Goal: Check status: Check status

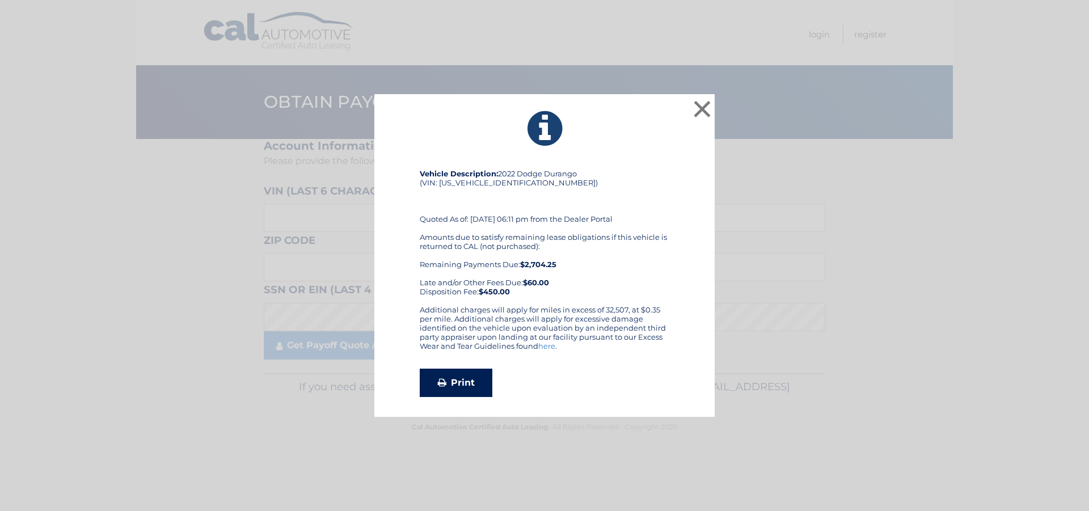
click at [471, 379] on link "Print" at bounding box center [456, 383] width 73 height 28
click at [705, 104] on button "×" at bounding box center [702, 109] width 23 height 23
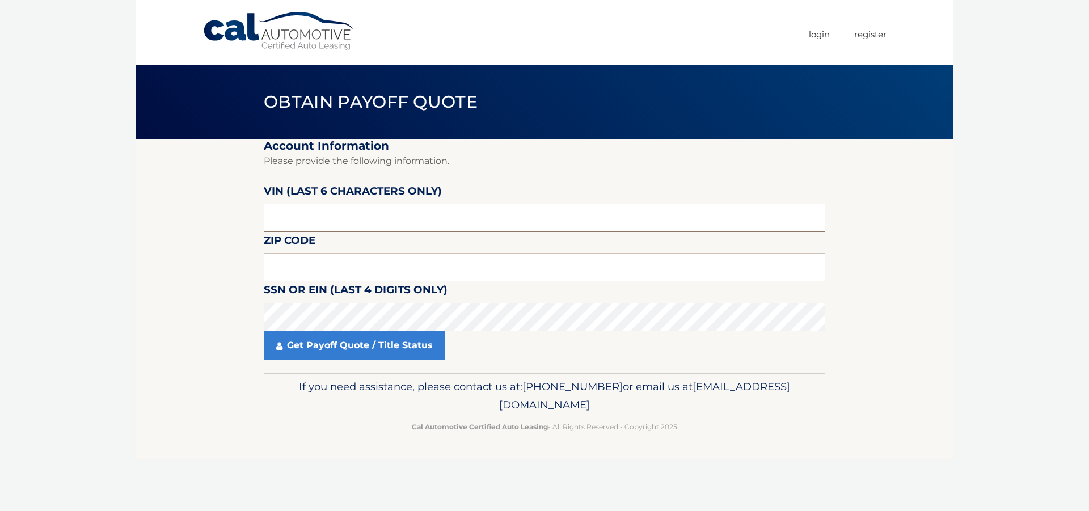
click at [339, 213] on input "text" at bounding box center [545, 218] width 562 height 28
type input "216189"
click at [344, 264] on input "text" at bounding box center [545, 267] width 562 height 28
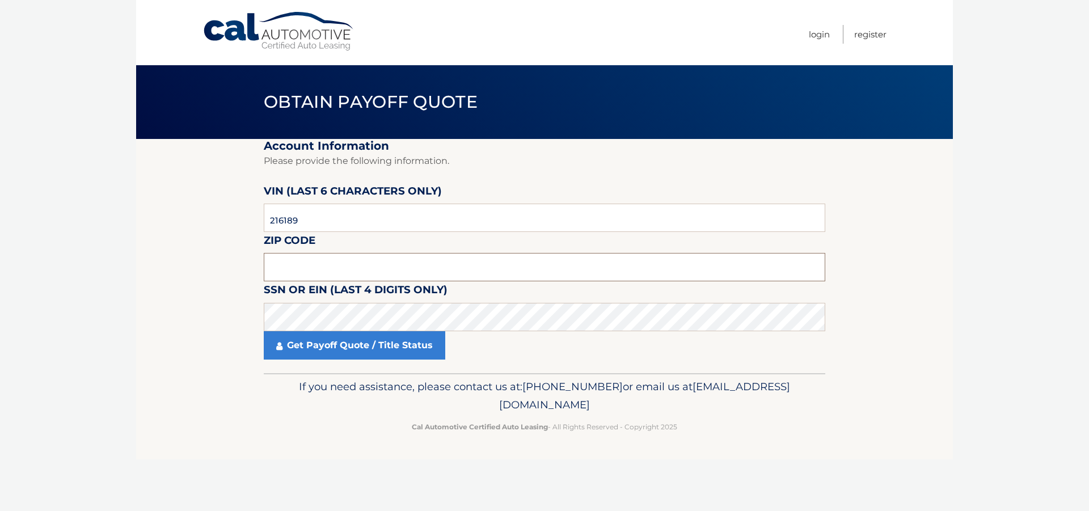
click at [344, 264] on input "text" at bounding box center [545, 267] width 562 height 28
type input "1"
click at [318, 268] on input "text" at bounding box center [545, 267] width 562 height 28
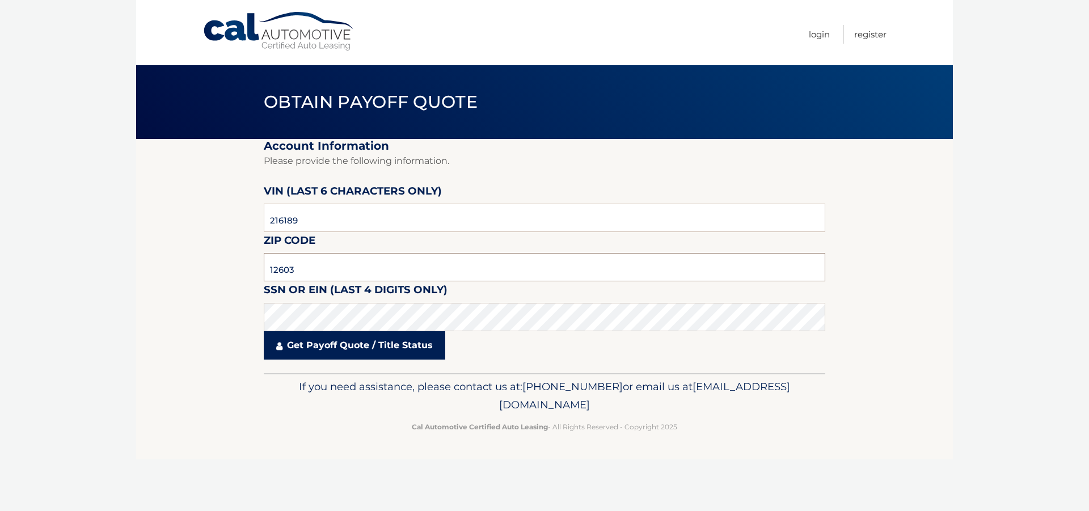
type input "12603"
click at [331, 347] on link "Get Payoff Quote / Title Status" at bounding box center [355, 345] width 182 height 28
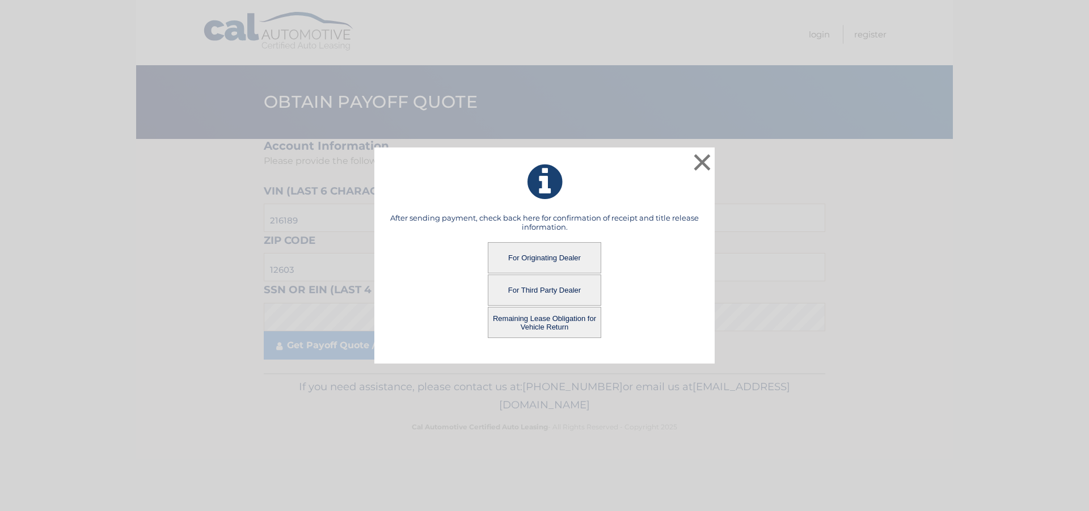
click at [552, 263] on button "For Originating Dealer" at bounding box center [544, 257] width 113 height 31
click at [534, 259] on button "For Originating Dealer" at bounding box center [544, 257] width 113 height 31
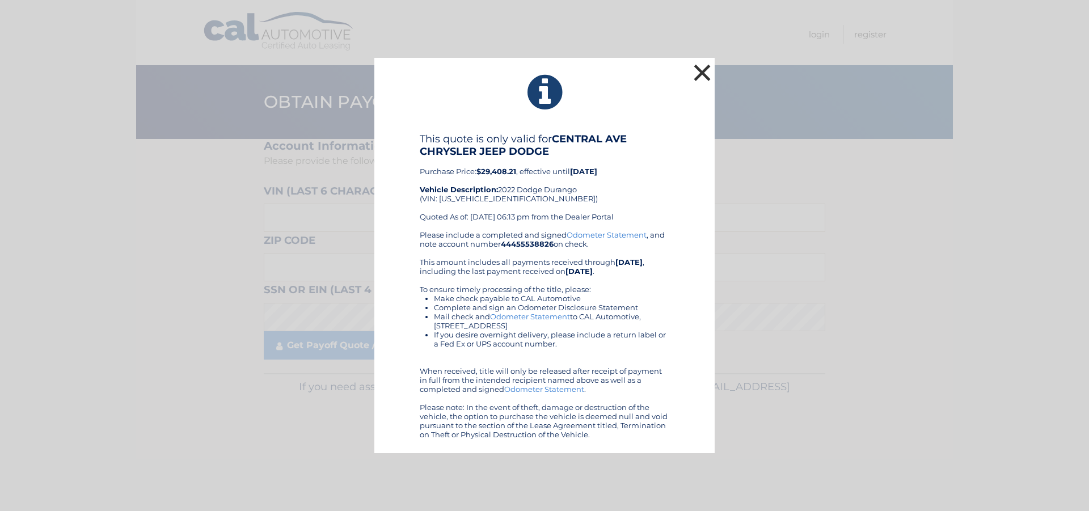
click at [698, 70] on button "×" at bounding box center [702, 72] width 23 height 23
